Goal: Task Accomplishment & Management: Use online tool/utility

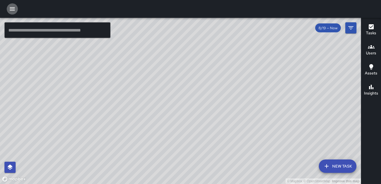
click at [13, 8] on icon "button" at bounding box center [12, 9] width 7 height 7
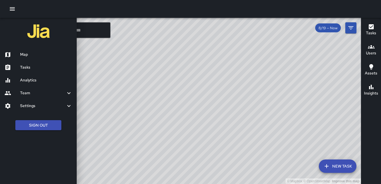
click at [35, 69] on h6 "Tasks" at bounding box center [46, 67] width 52 height 6
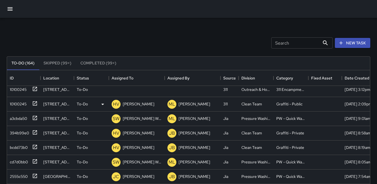
scroll to position [251, 0]
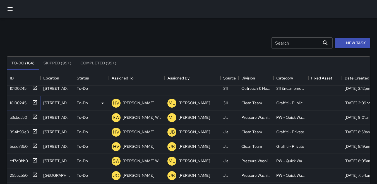
click at [26, 100] on div "10100245" at bounding box center [17, 102] width 19 height 8
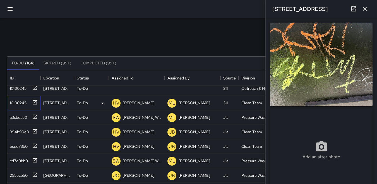
type input "**********"
click at [23, 88] on div "10100245" at bounding box center [17, 87] width 19 height 8
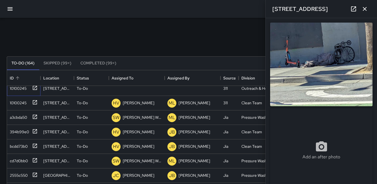
type input "**********"
click at [116, 89] on icon at bounding box center [116, 88] width 7 height 7
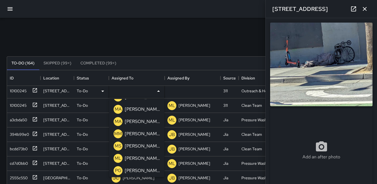
scroll to position [167, 0]
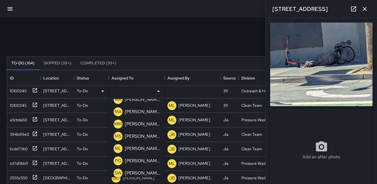
click at [117, 148] on p "ML" at bounding box center [118, 148] width 7 height 7
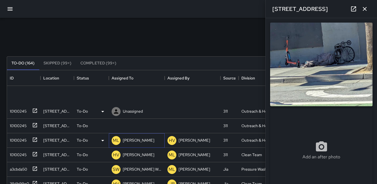
scroll to position [193, 0]
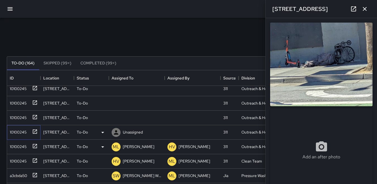
click at [25, 133] on div "10100245" at bounding box center [17, 131] width 19 height 8
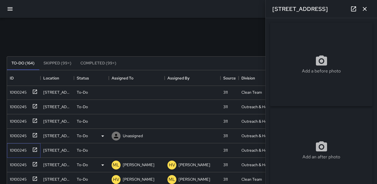
scroll to position [165, 0]
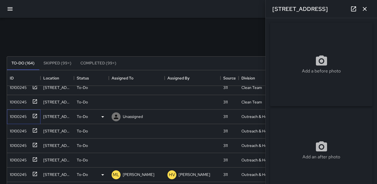
click at [17, 115] on div "10100245" at bounding box center [17, 116] width 19 height 8
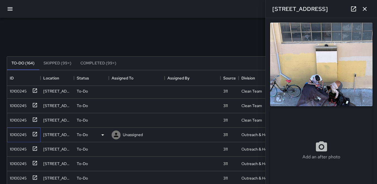
scroll to position [137, 0]
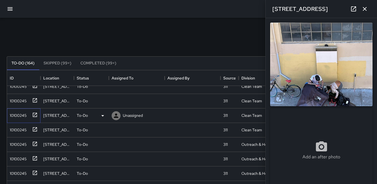
click at [19, 110] on div "10100245" at bounding box center [23, 114] width 30 height 9
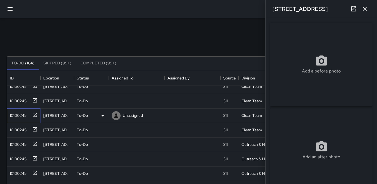
type input "**********"
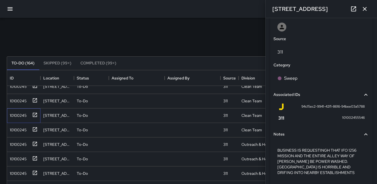
scroll to position [307, 0]
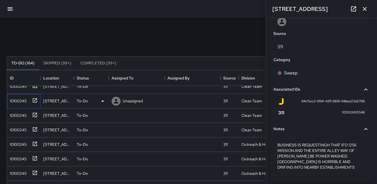
click at [16, 99] on div "10100245" at bounding box center [17, 100] width 19 height 8
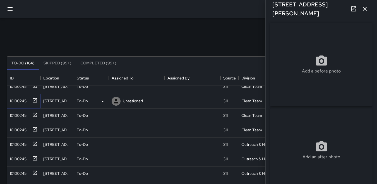
type input "**********"
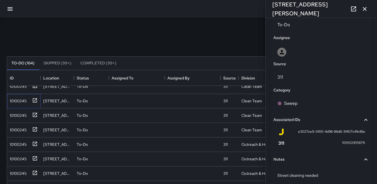
scroll to position [300, 0]
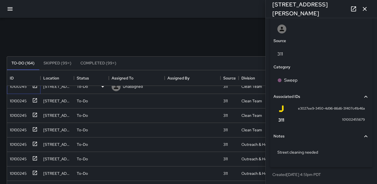
click at [18, 87] on div "10100245" at bounding box center [17, 85] width 19 height 8
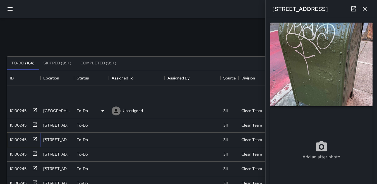
scroll to position [81, 0]
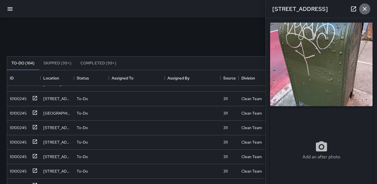
click at [183, 12] on button "button" at bounding box center [364, 8] width 11 height 11
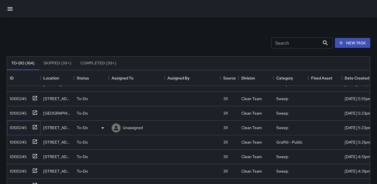
click at [20, 127] on div "10100245" at bounding box center [17, 127] width 19 height 8
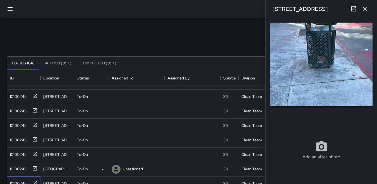
scroll to position [0, 0]
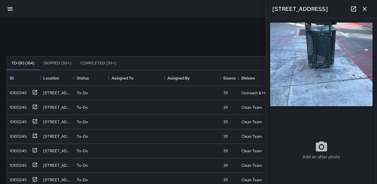
click at [183, 12] on icon "button" at bounding box center [364, 9] width 7 height 7
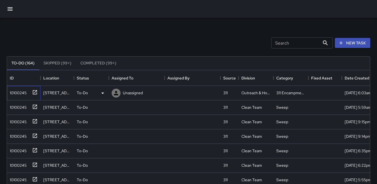
click at [21, 94] on div "10100245" at bounding box center [17, 92] width 19 height 8
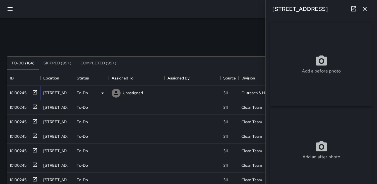
type input "**********"
click at [18, 107] on div "10100245" at bounding box center [17, 106] width 19 height 8
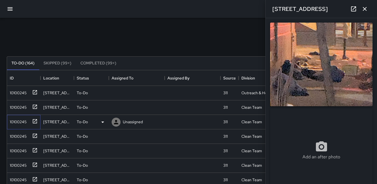
click at [20, 119] on div "10100245" at bounding box center [17, 121] width 19 height 8
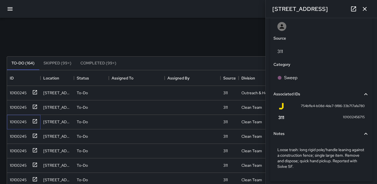
scroll to position [316, 0]
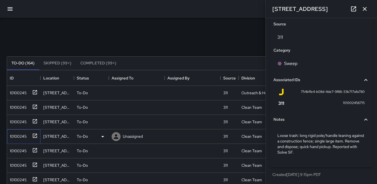
click at [14, 131] on div "10100245" at bounding box center [17, 135] width 19 height 8
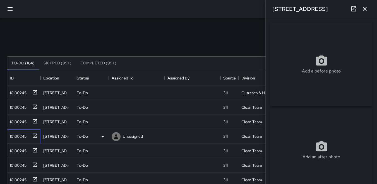
type input "**********"
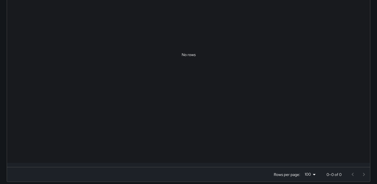
scroll to position [232, 359]
